Goal: Information Seeking & Learning: Learn about a topic

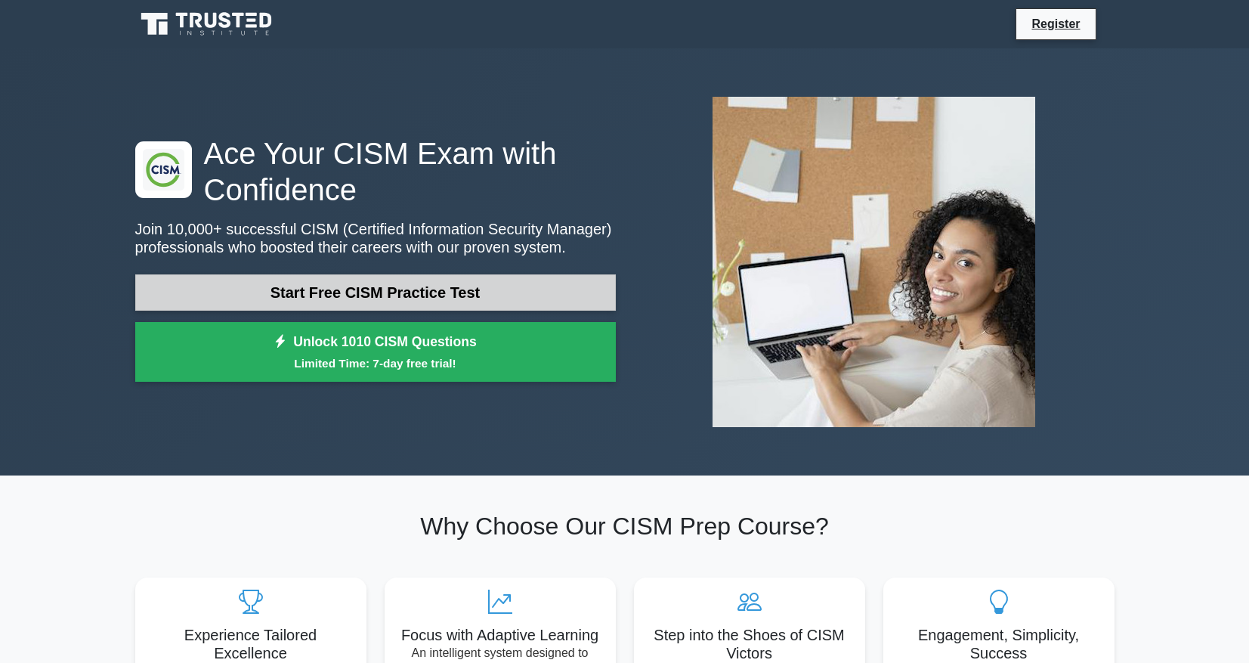
click at [403, 290] on link "Start Free CISM Practice Test" at bounding box center [375, 292] width 480 height 36
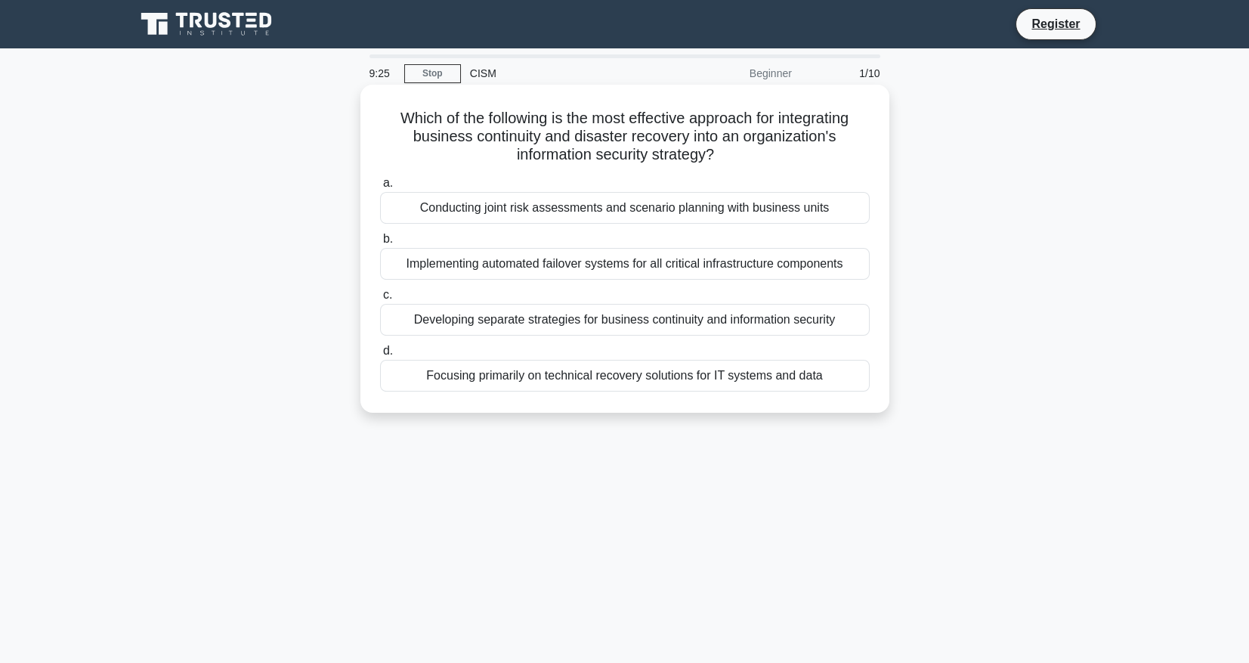
click at [634, 208] on div "Conducting joint risk assessments and scenario planning with business units" at bounding box center [625, 208] width 490 height 32
click at [380, 188] on input "a. Conducting joint risk assessments and scenario planning with business units" at bounding box center [380, 183] width 0 height 10
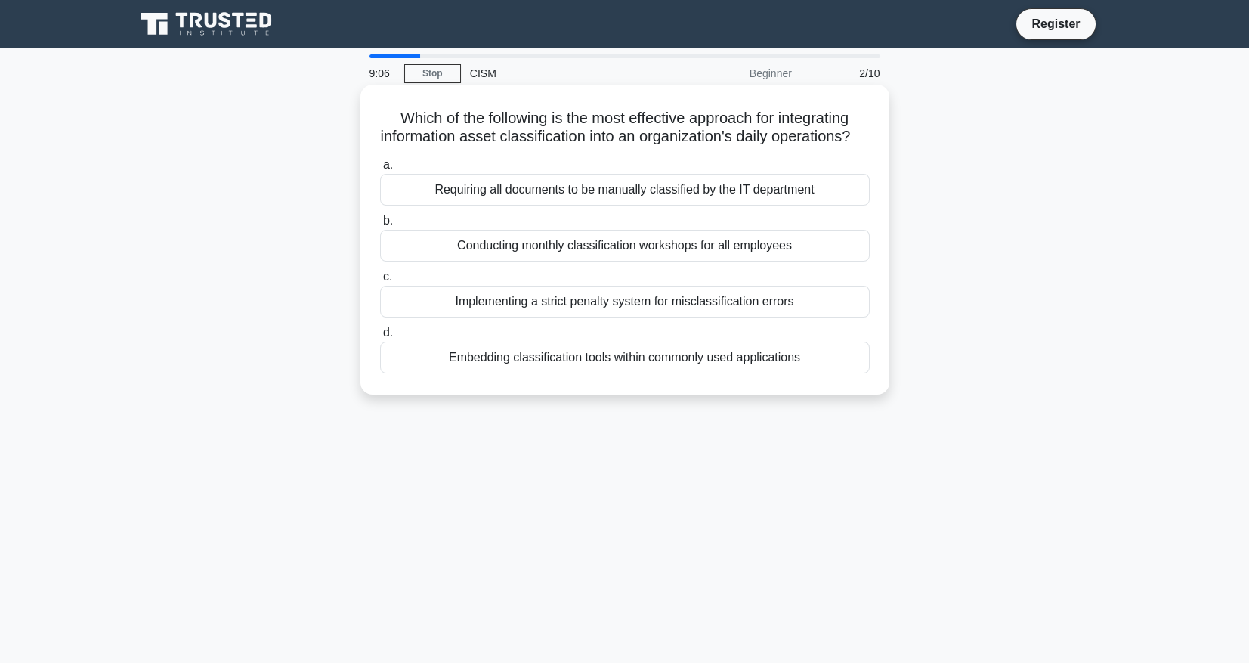
click at [637, 373] on div "Embedding classification tools within commonly used applications" at bounding box center [625, 357] width 490 height 32
click at [380, 338] on input "d. Embedding classification tools within commonly used applications" at bounding box center [380, 333] width 0 height 10
click at [623, 373] on div "Implementing a zero-trust architecture" at bounding box center [625, 357] width 490 height 32
click at [380, 338] on input "d. Implementing a zero-trust architecture" at bounding box center [380, 333] width 0 height 10
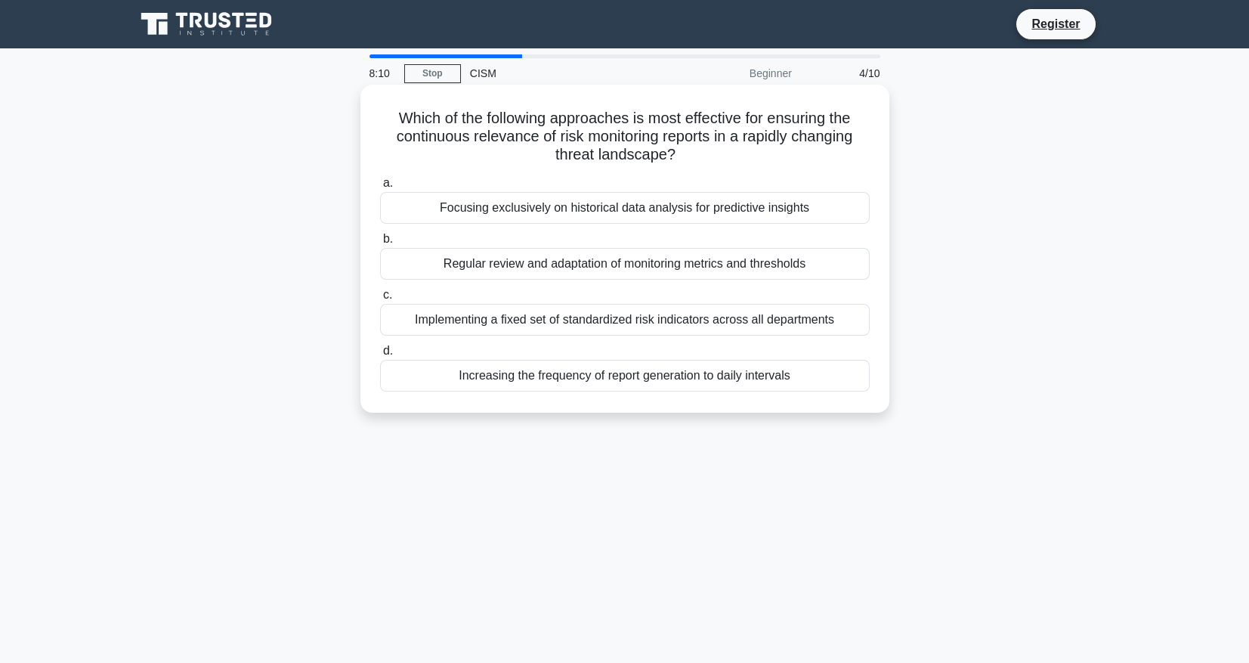
click at [766, 266] on div "Regular review and adaptation of monitoring metrics and thresholds" at bounding box center [625, 264] width 490 height 32
click at [380, 244] on input "b. Regular review and adaptation of monitoring metrics and thresholds" at bounding box center [380, 239] width 0 height 10
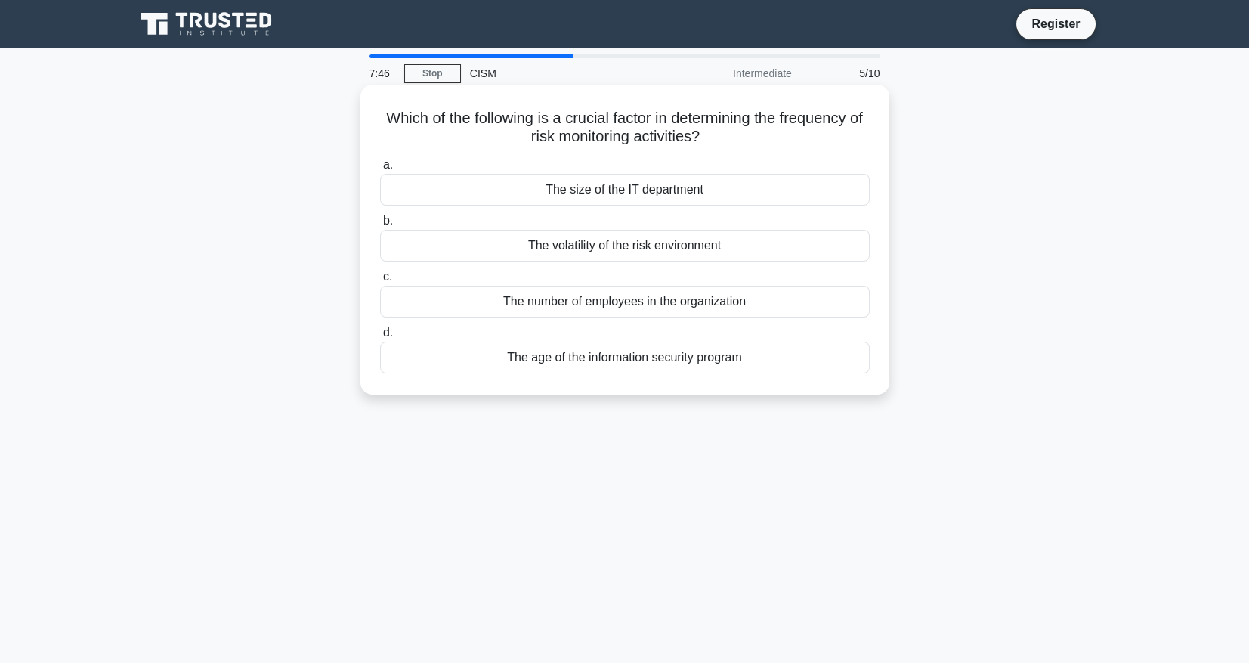
click at [653, 250] on div "The volatility of the risk environment" at bounding box center [625, 246] width 490 height 32
click at [380, 226] on input "b. The volatility of the risk environment" at bounding box center [380, 221] width 0 height 10
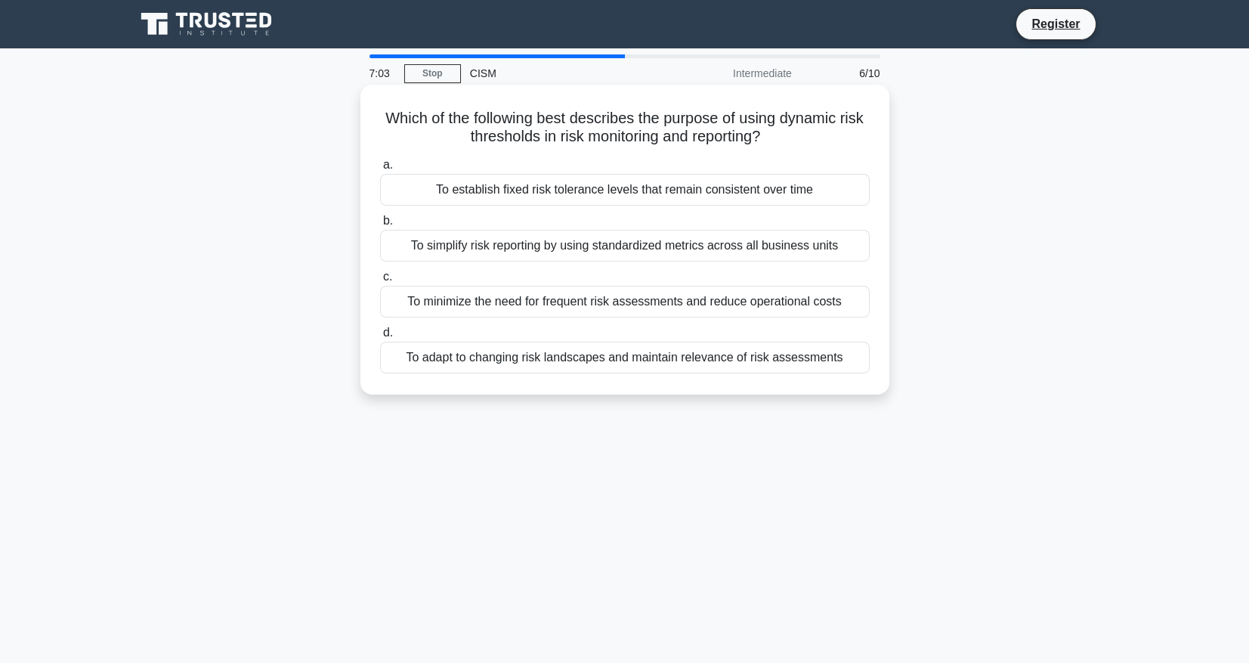
click at [676, 354] on div "To adapt to changing risk landscapes and maintain relevance of risk assessments" at bounding box center [625, 357] width 490 height 32
click at [380, 338] on input "d. To adapt to changing risk landscapes and maintain relevance of risk assessme…" at bounding box center [380, 333] width 0 height 10
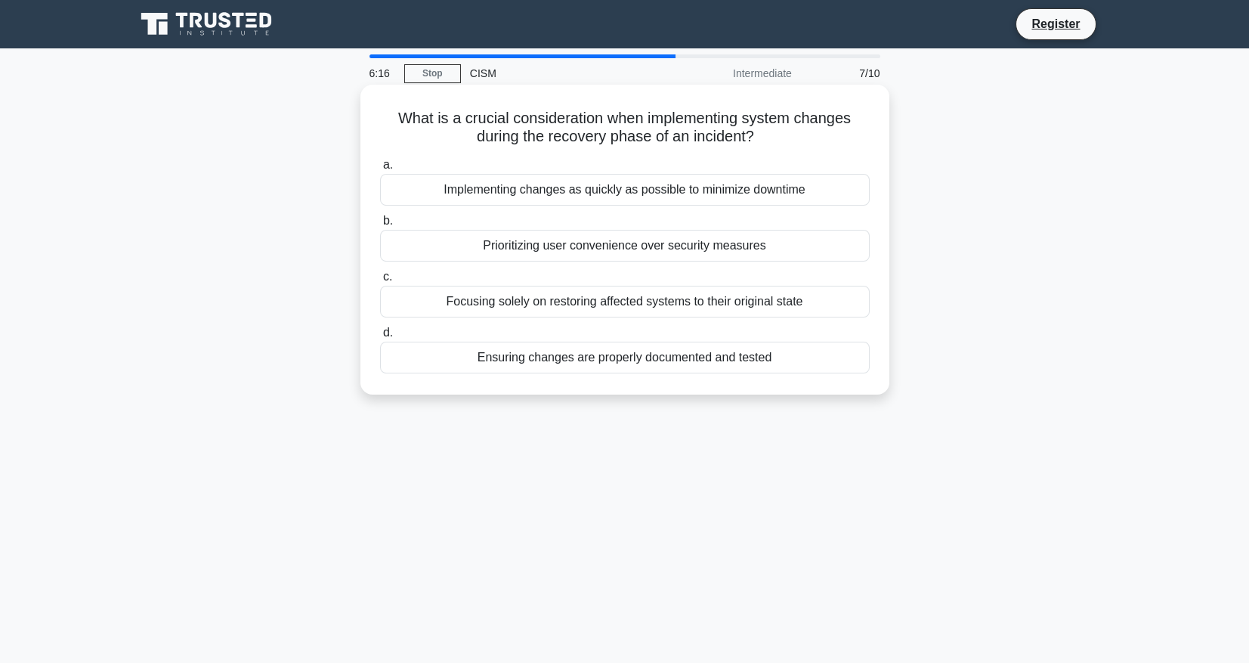
click at [731, 356] on div "Ensuring changes are properly documented and tested" at bounding box center [625, 357] width 490 height 32
click at [380, 338] on input "d. Ensuring changes are properly documented and tested" at bounding box center [380, 333] width 0 height 10
click at [715, 190] on div "Applying uniform security policies across all microservices" at bounding box center [625, 190] width 490 height 32
click at [380, 170] on input "a. Applying uniform security policies across all microservices" at bounding box center [380, 165] width 0 height 10
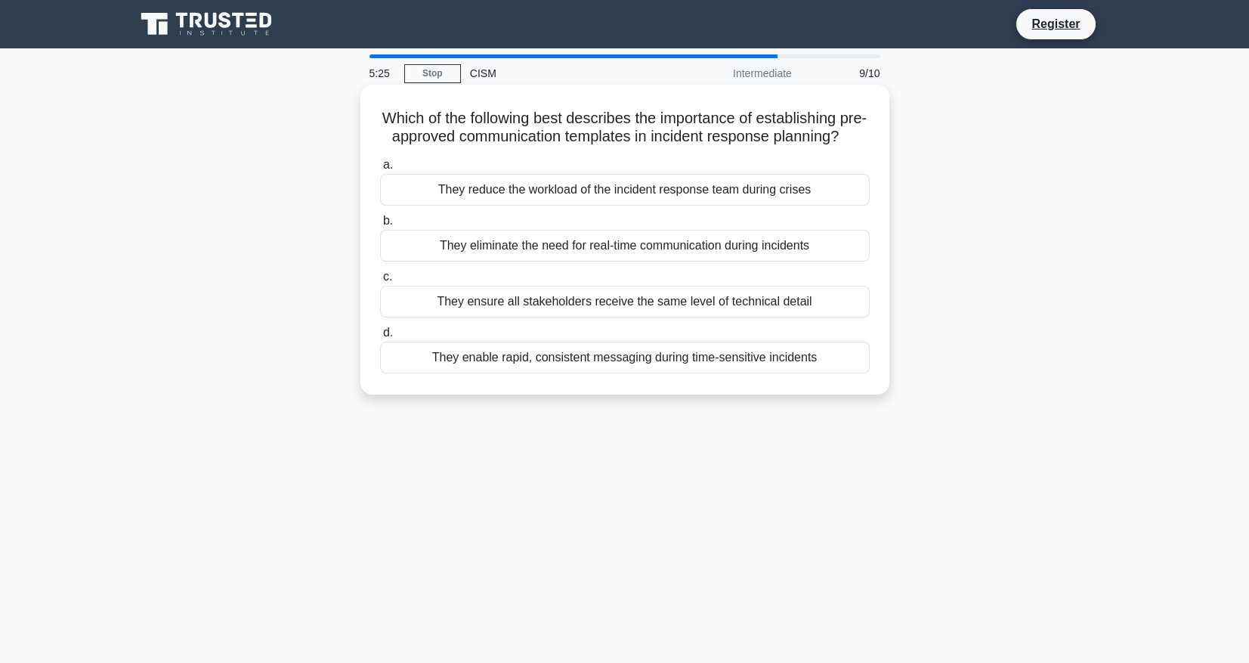
click at [714, 373] on div "They enable rapid, consistent messaging during time-sensitive incidents" at bounding box center [625, 357] width 490 height 32
click at [380, 338] on input "d. They enable rapid, consistent messaging during time-sensitive incidents" at bounding box center [380, 333] width 0 height 10
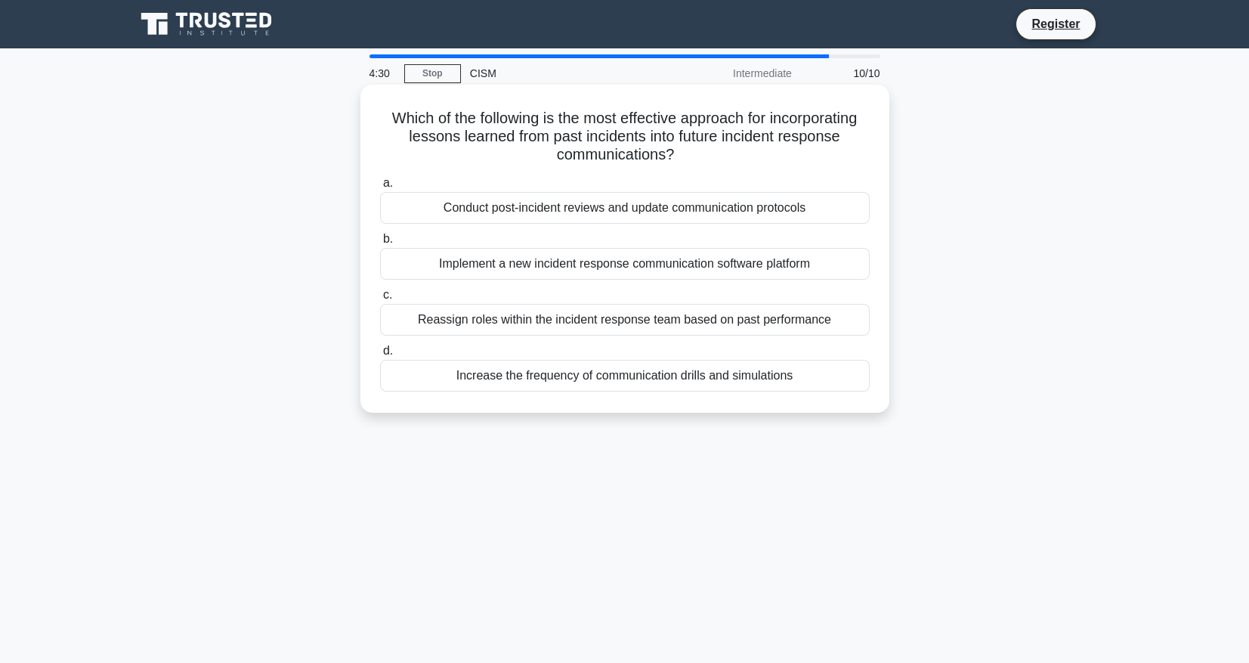
click at [645, 213] on div "Conduct post-incident reviews and update communication protocols" at bounding box center [625, 208] width 490 height 32
click at [380, 188] on input "a. Conduct post-incident reviews and update communication protocols" at bounding box center [380, 183] width 0 height 10
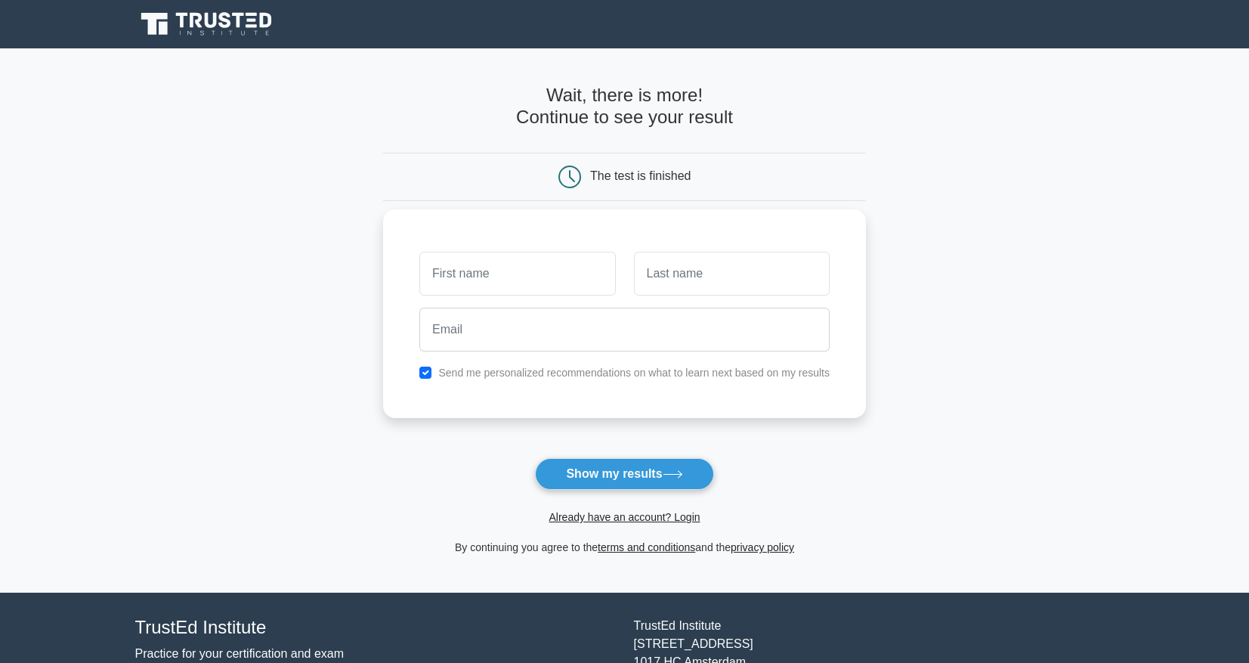
click at [536, 266] on input "text" at bounding box center [517, 274] width 196 height 44
type input "Chris"
type input "Mondoux"
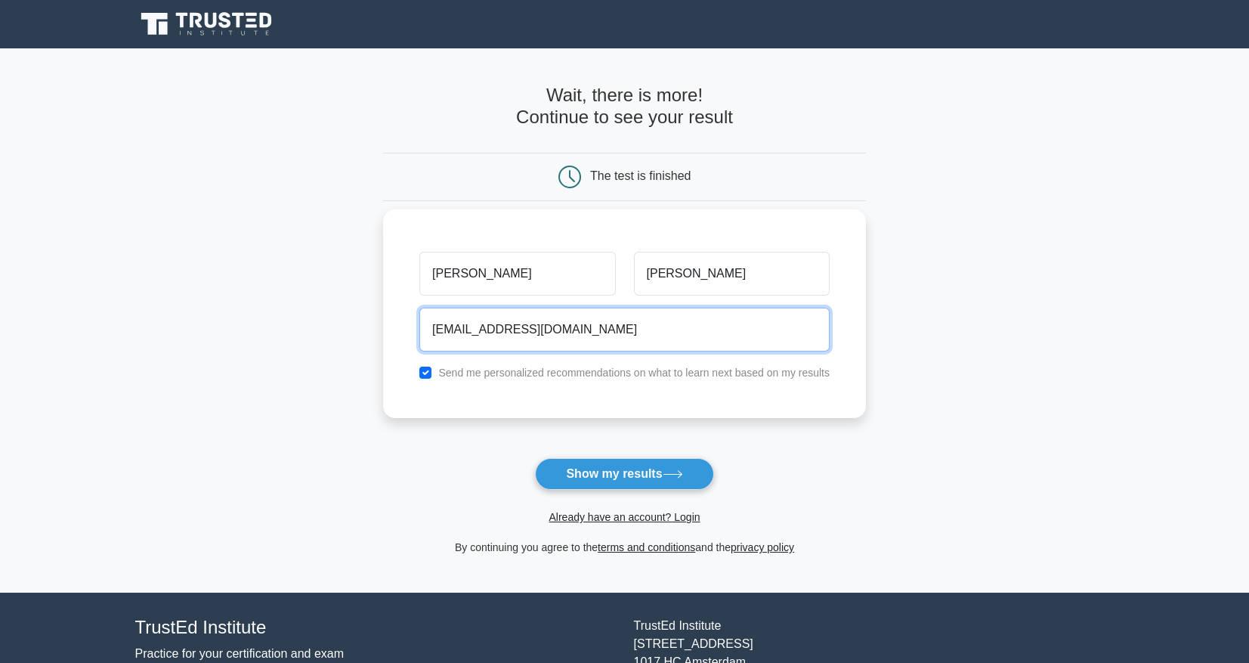
type input "cjmondoux@gmail.com"
click at [430, 375] on input "checkbox" at bounding box center [425, 372] width 12 height 12
checkbox input "false"
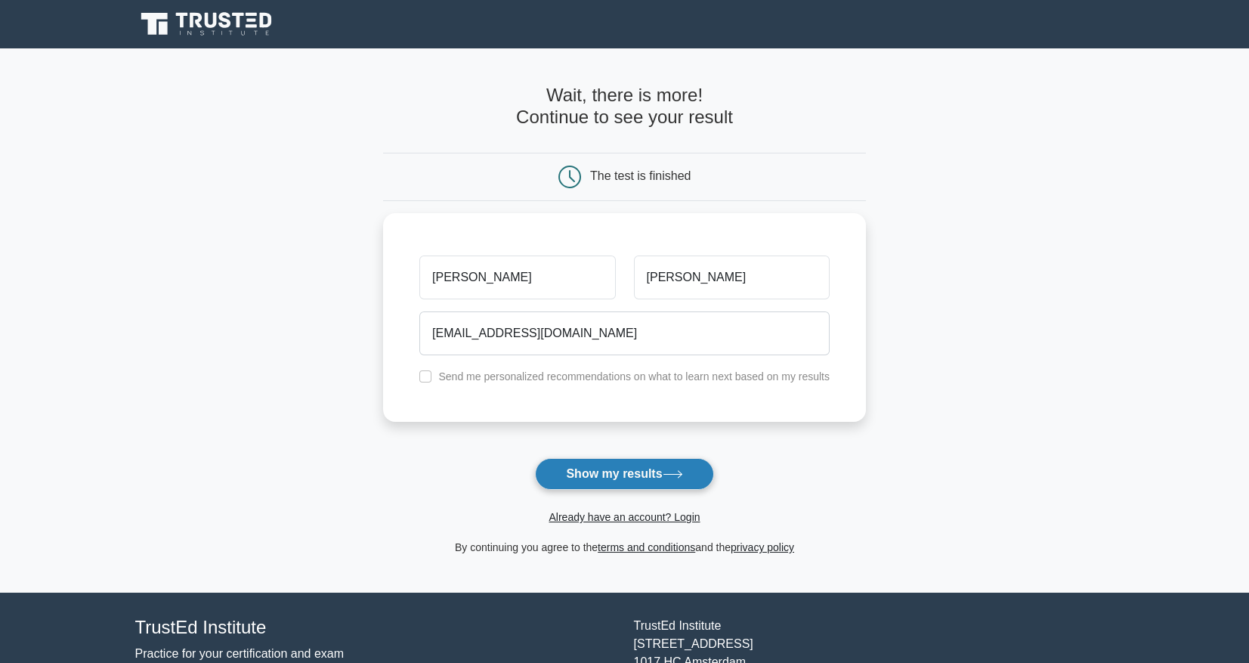
click at [650, 474] on button "Show my results" at bounding box center [624, 474] width 178 height 32
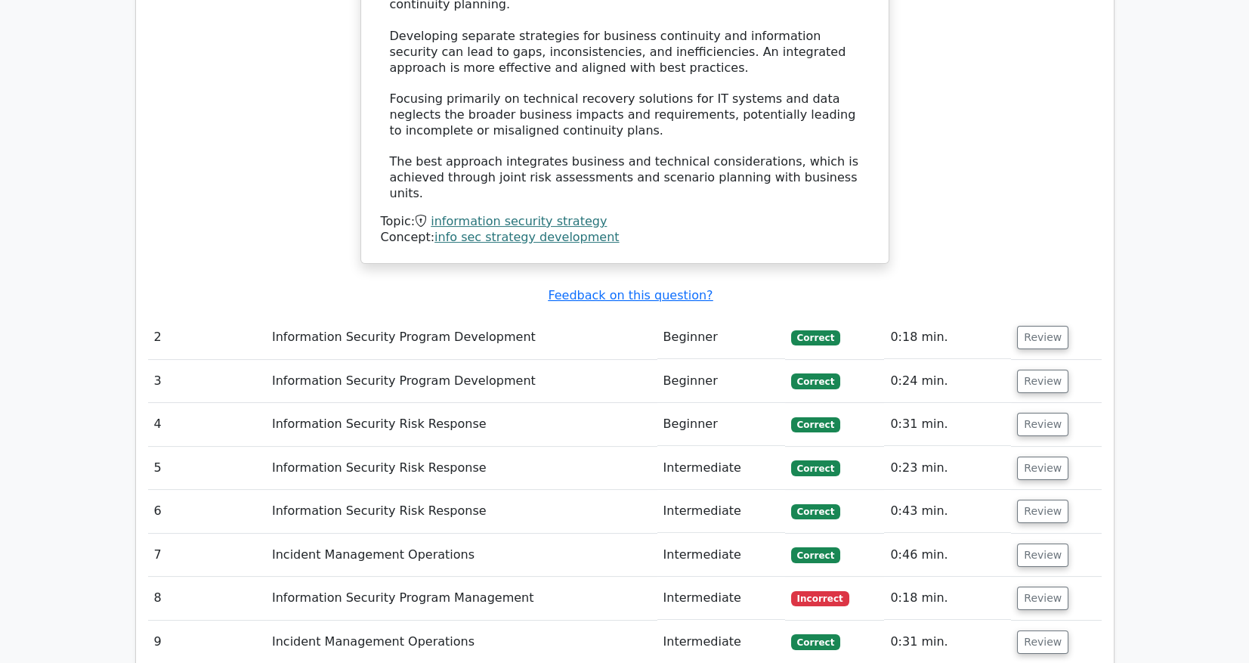
scroll to position [1963, 0]
click at [1037, 585] on button "Review" at bounding box center [1042, 596] width 51 height 23
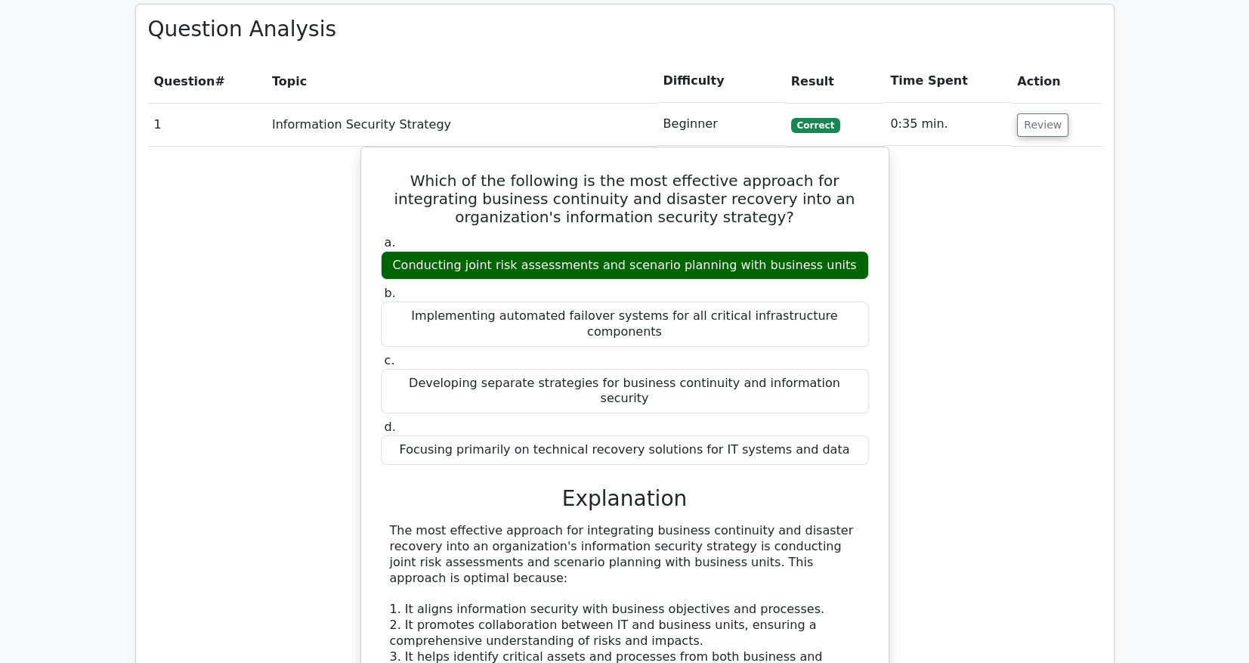
scroll to position [1133, 0]
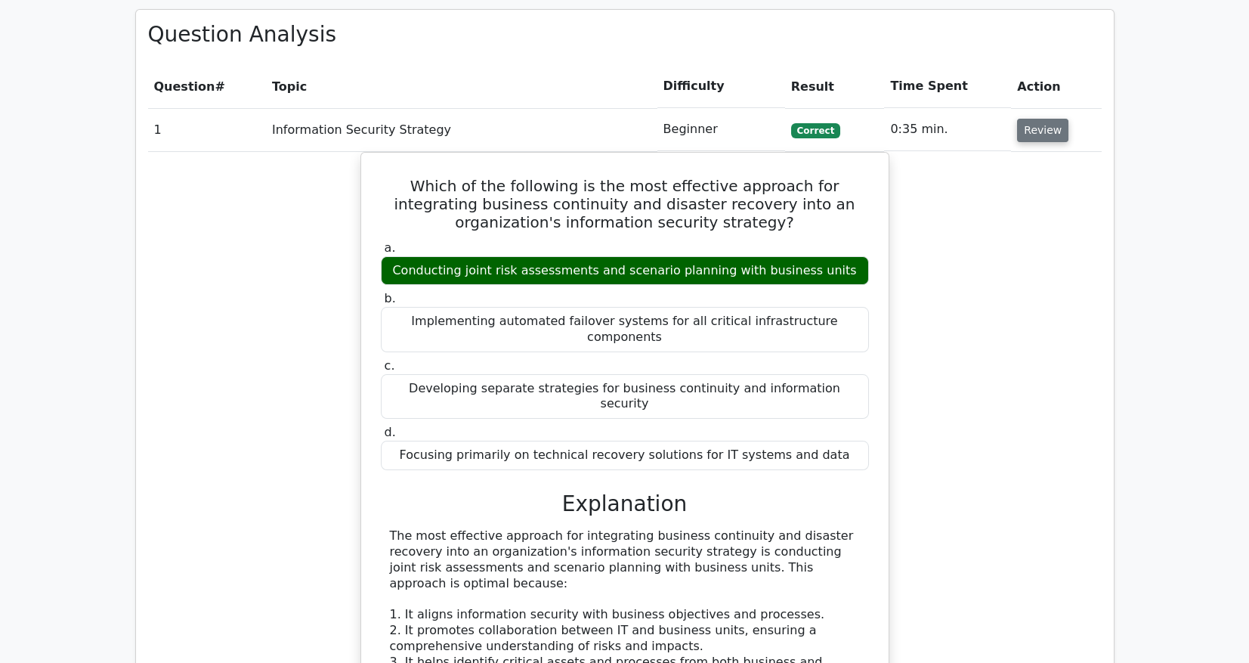
click at [1044, 119] on button "Review" at bounding box center [1042, 130] width 51 height 23
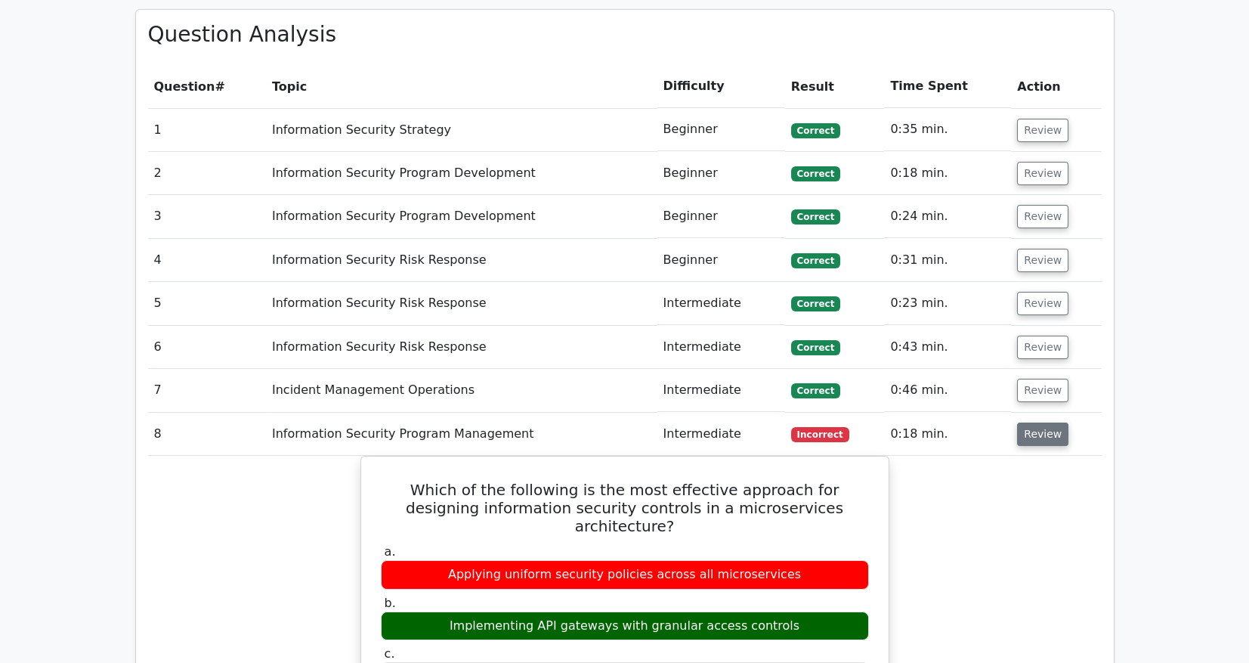
click at [1043, 422] on button "Review" at bounding box center [1042, 433] width 51 height 23
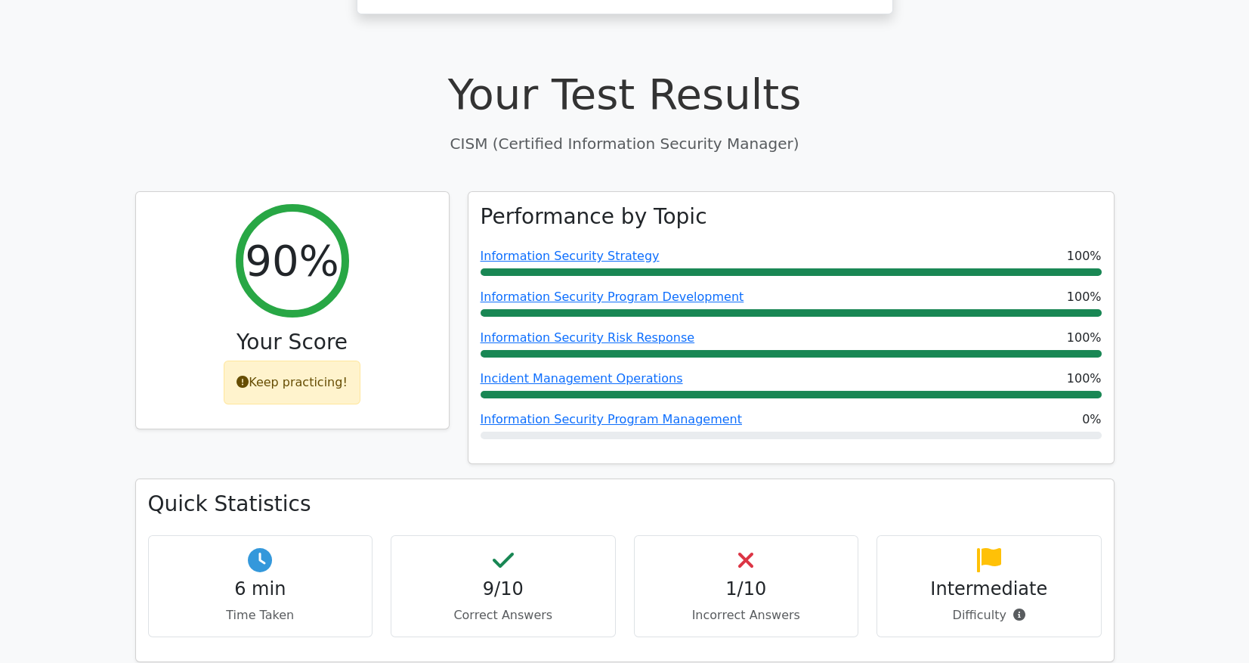
scroll to position [453, 0]
